Goal: Task Accomplishment & Management: Use online tool/utility

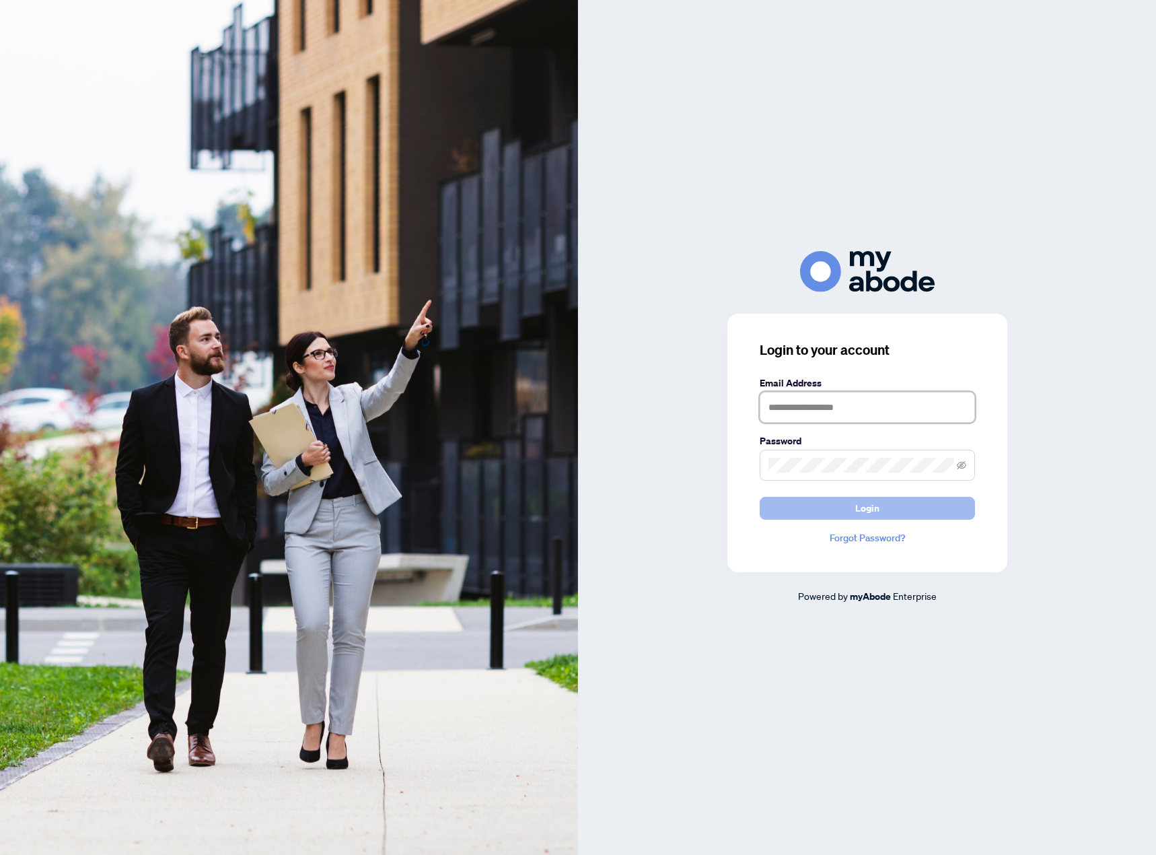
type input "**********"
click at [891, 507] on button "Login" at bounding box center [867, 508] width 215 height 23
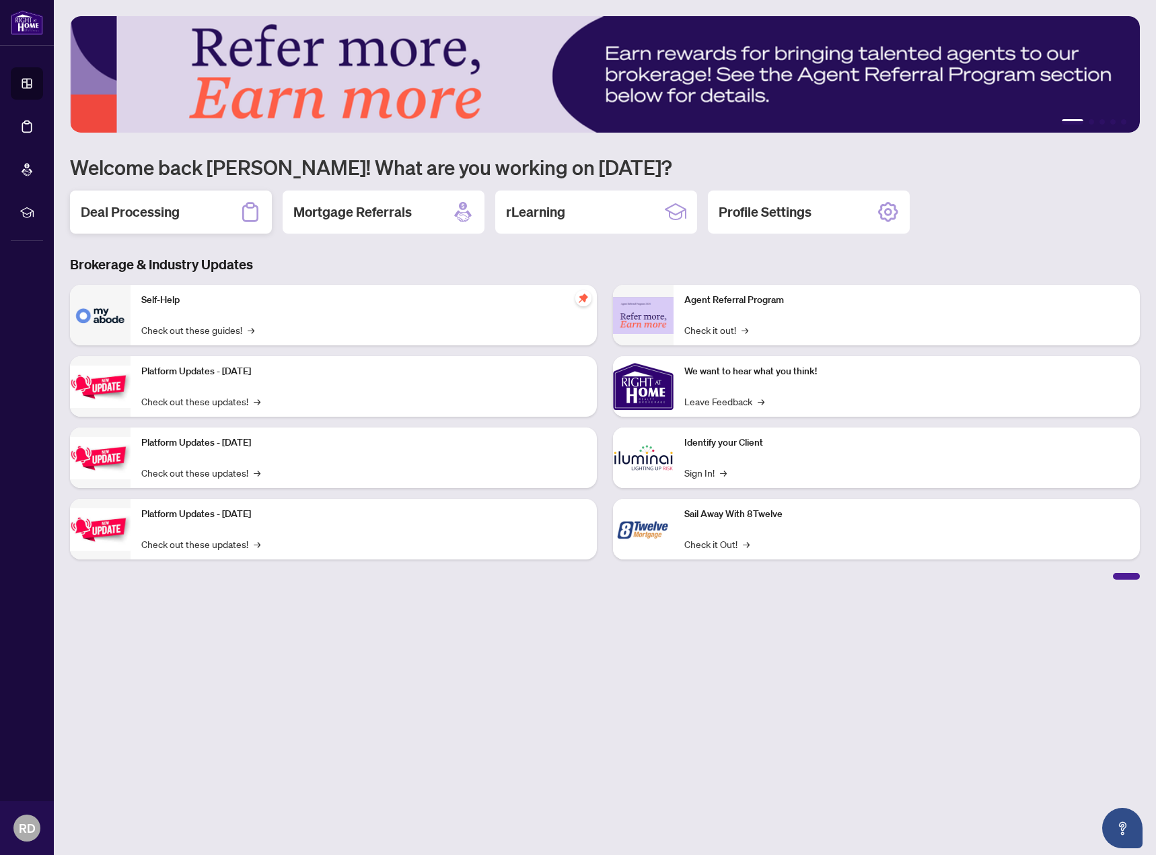
click at [170, 209] on h2 "Deal Processing" at bounding box center [130, 212] width 99 height 19
